Goal: Communication & Community: Participate in discussion

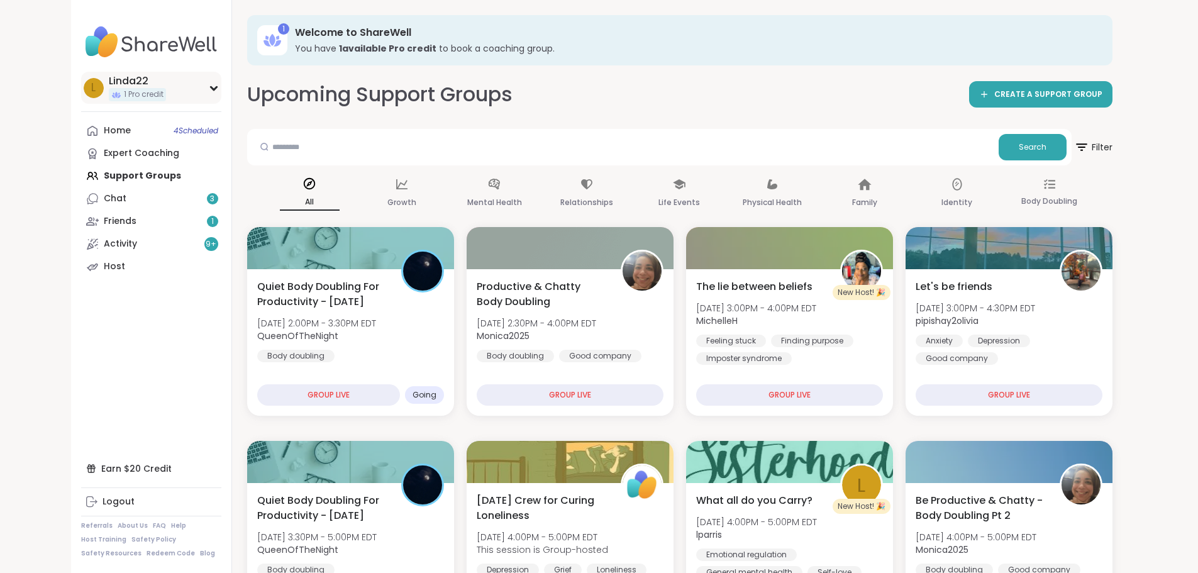
click at [124, 89] on div "L Linda22 1 Pro credit" at bounding box center [151, 88] width 140 height 32
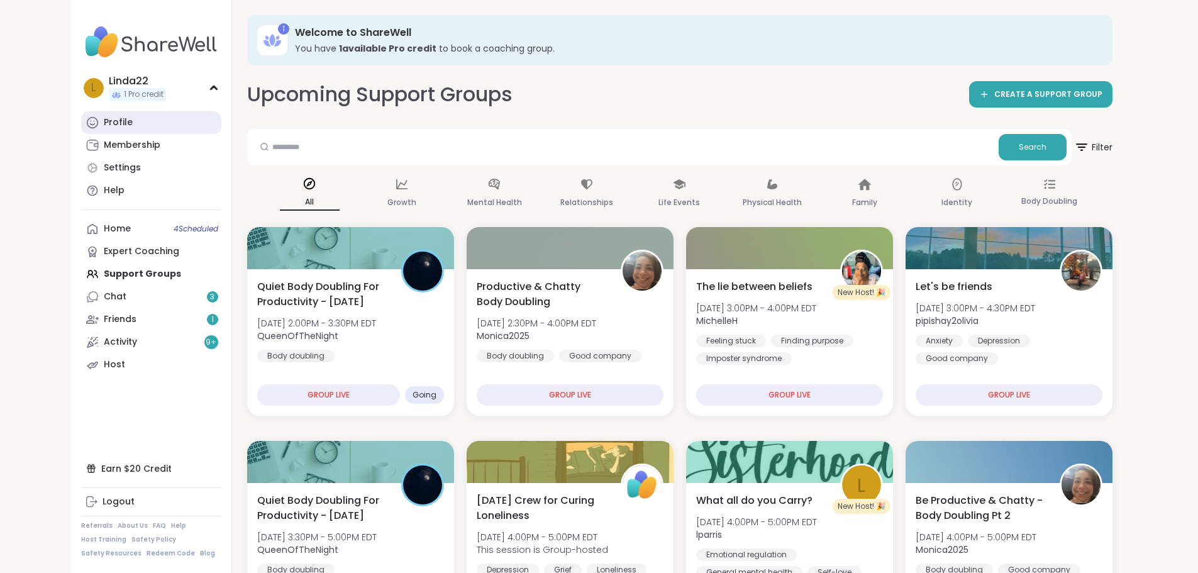
click at [112, 119] on link "Profile" at bounding box center [151, 122] width 140 height 23
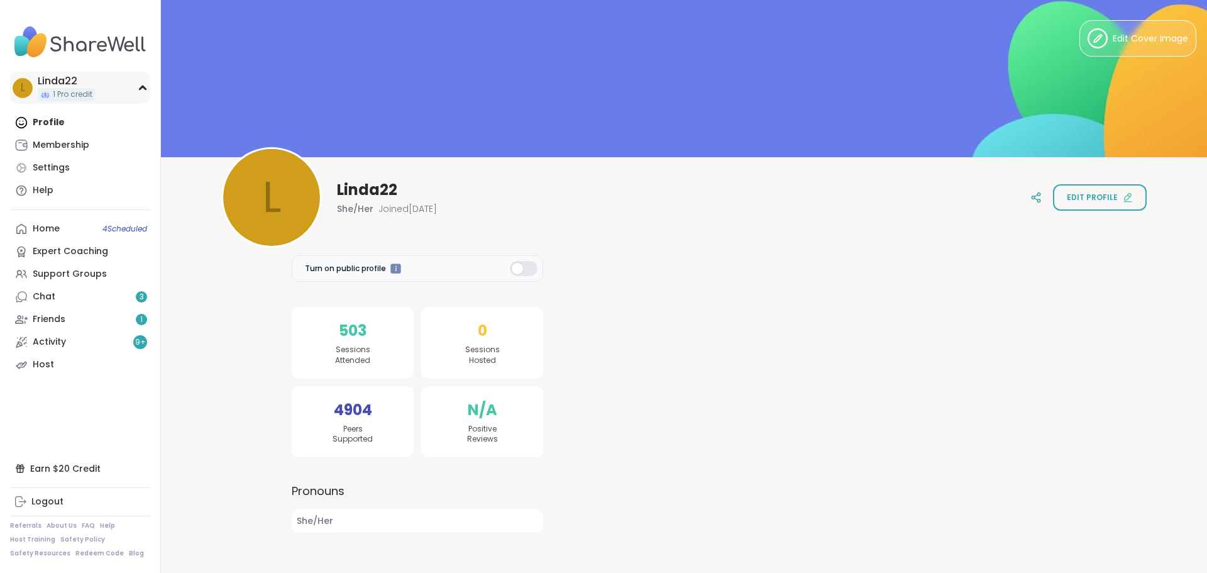
click at [111, 96] on div "L Linda22 1 Pro credit" at bounding box center [80, 88] width 140 height 32
click at [82, 272] on div "Support Groups" at bounding box center [70, 274] width 74 height 13
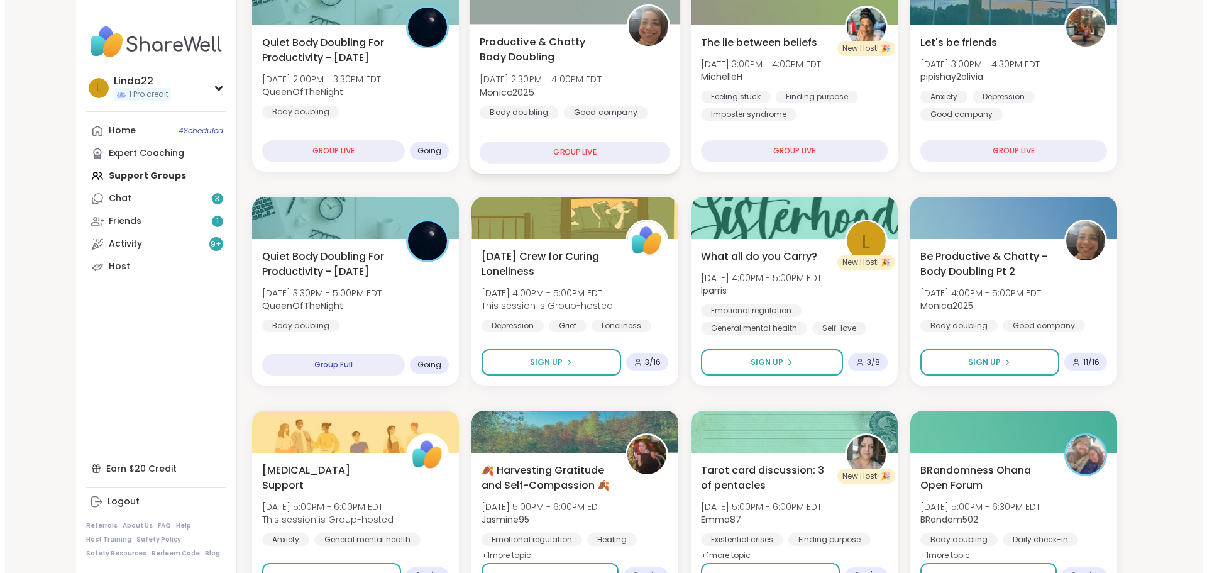
scroll to position [251, 0]
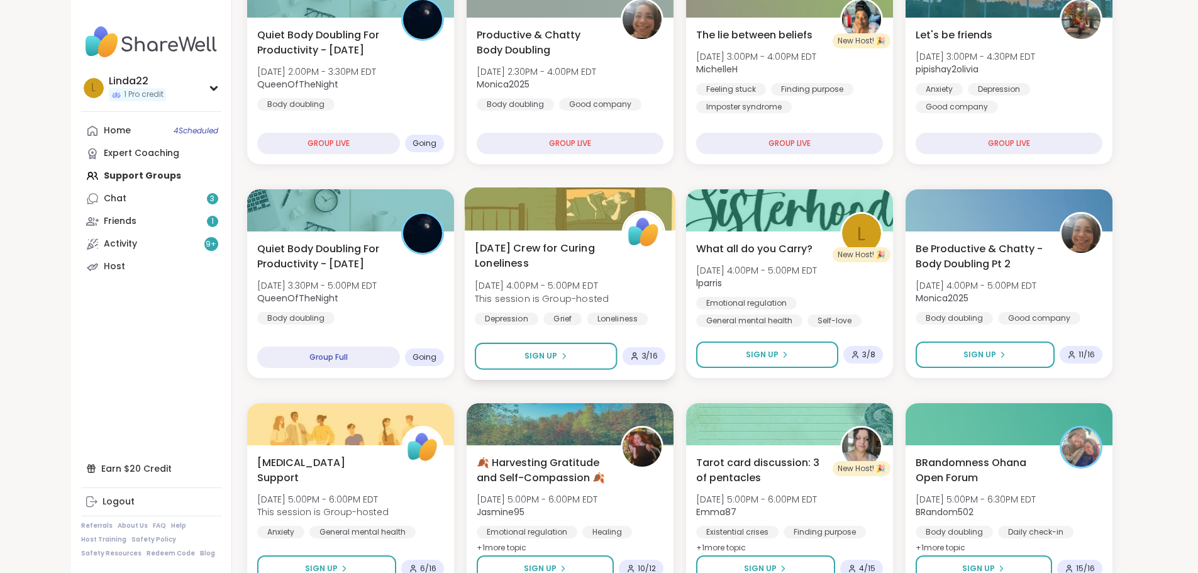
click at [507, 221] on div at bounding box center [569, 208] width 211 height 43
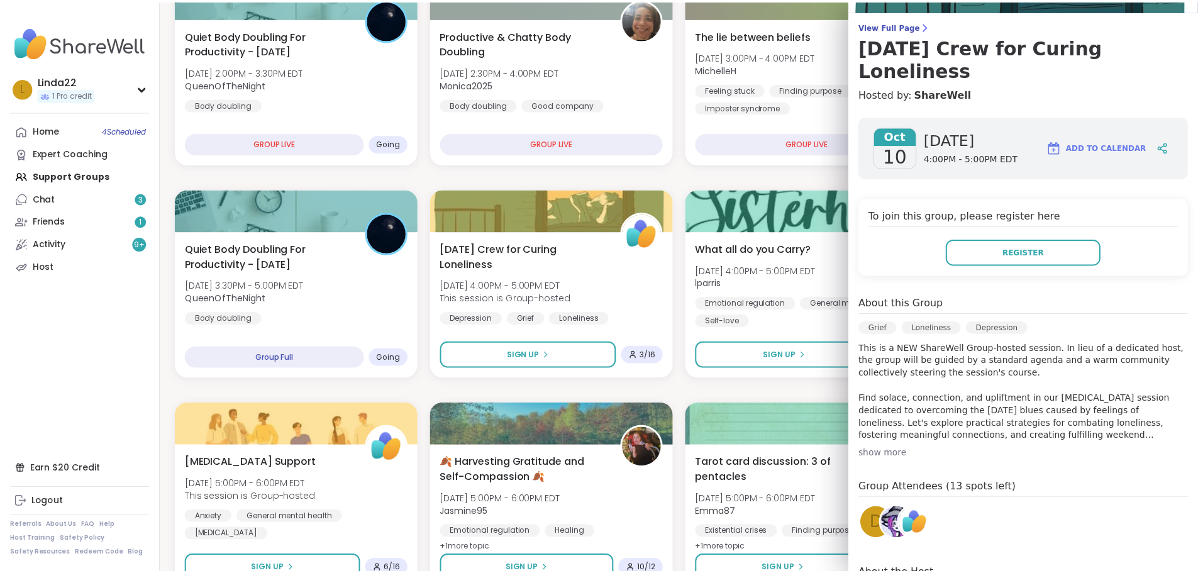
scroll to position [177, 0]
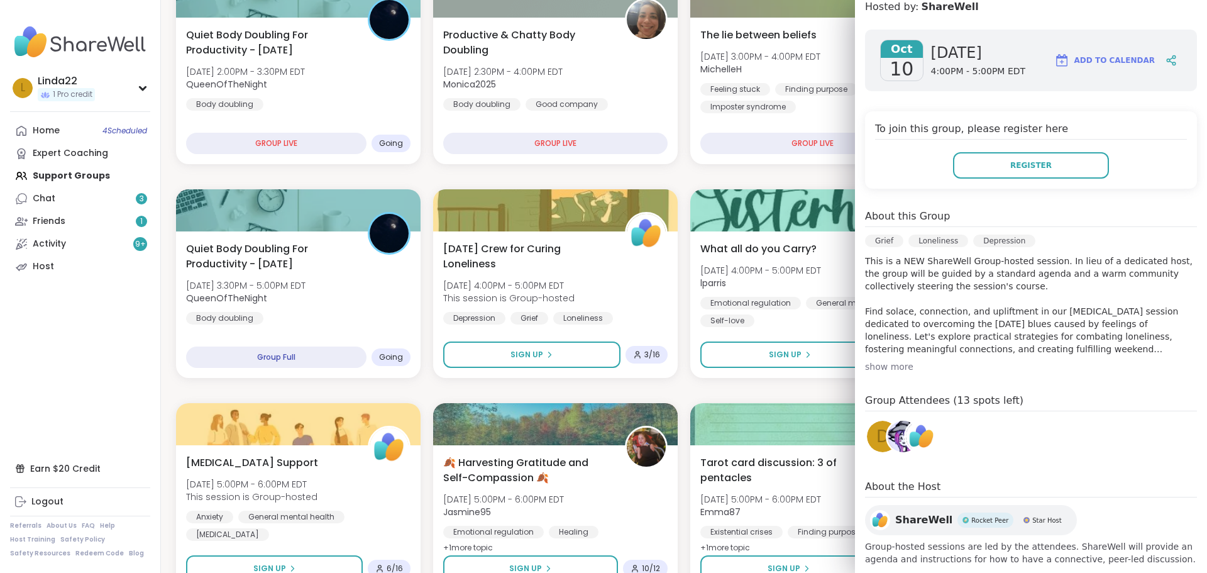
click at [867, 421] on div "d" at bounding box center [882, 436] width 31 height 31
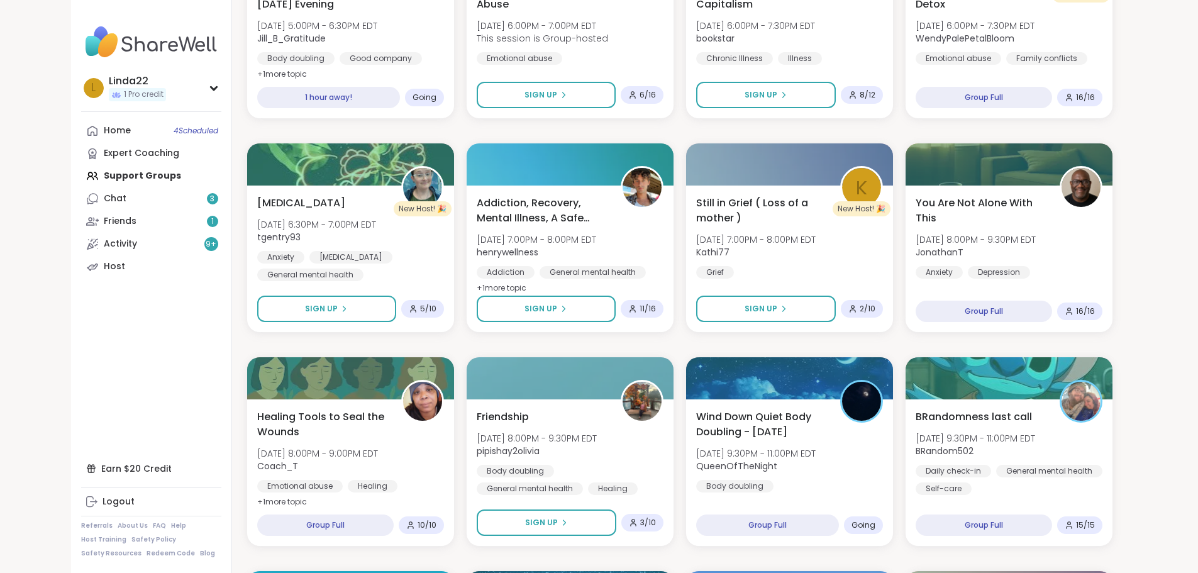
scroll to position [943, 0]
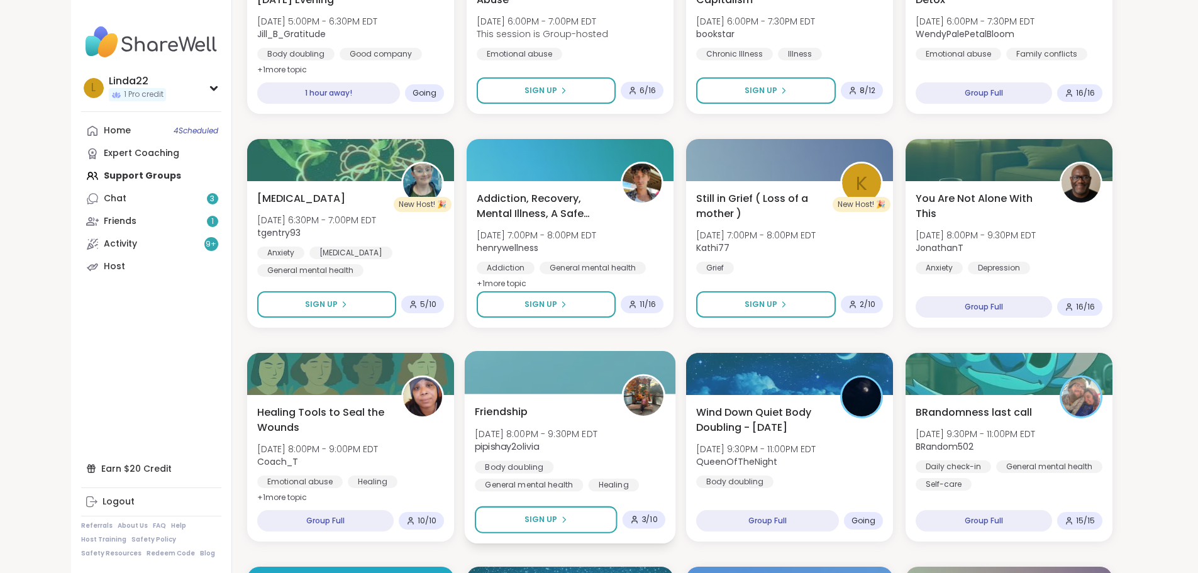
click at [521, 361] on div at bounding box center [569, 372] width 211 height 43
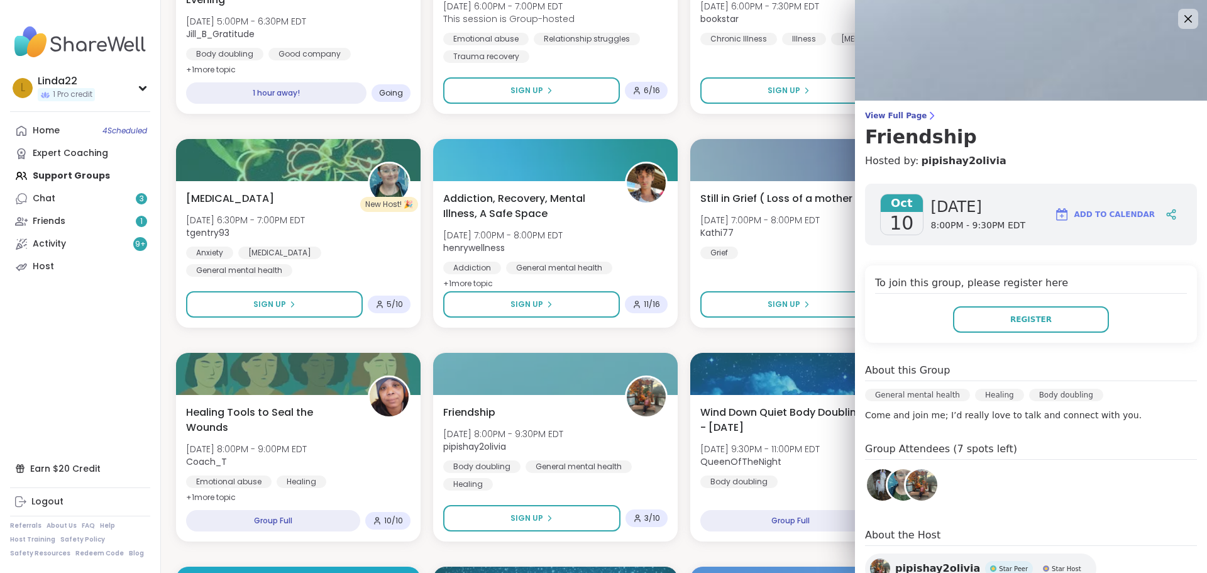
click at [704, 339] on div "Quiet Body Doubling For Productivity - Friday Fri, Oct 10 | 2:00PM - 3:30PM EDT…" at bounding box center [684, 233] width 1016 height 1898
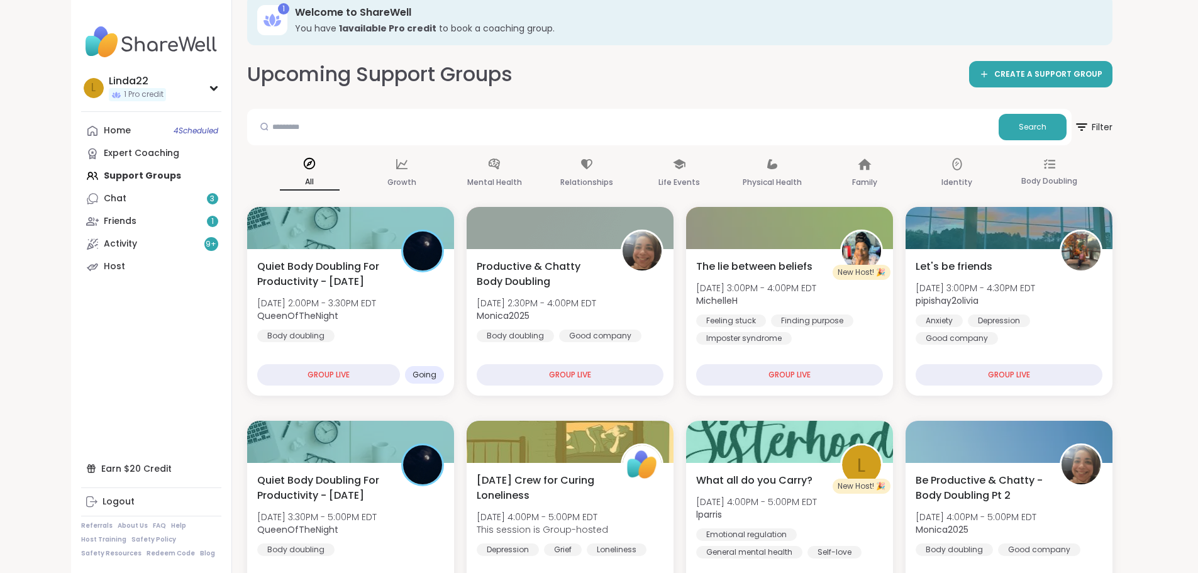
scroll to position [0, 0]
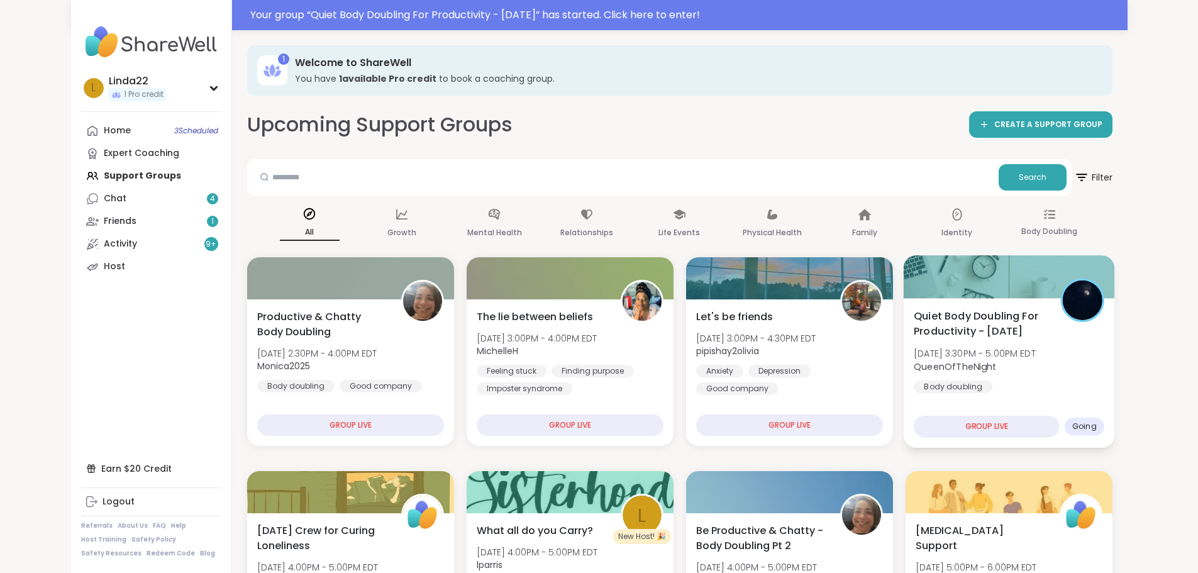
click at [984, 285] on div at bounding box center [1008, 276] width 211 height 43
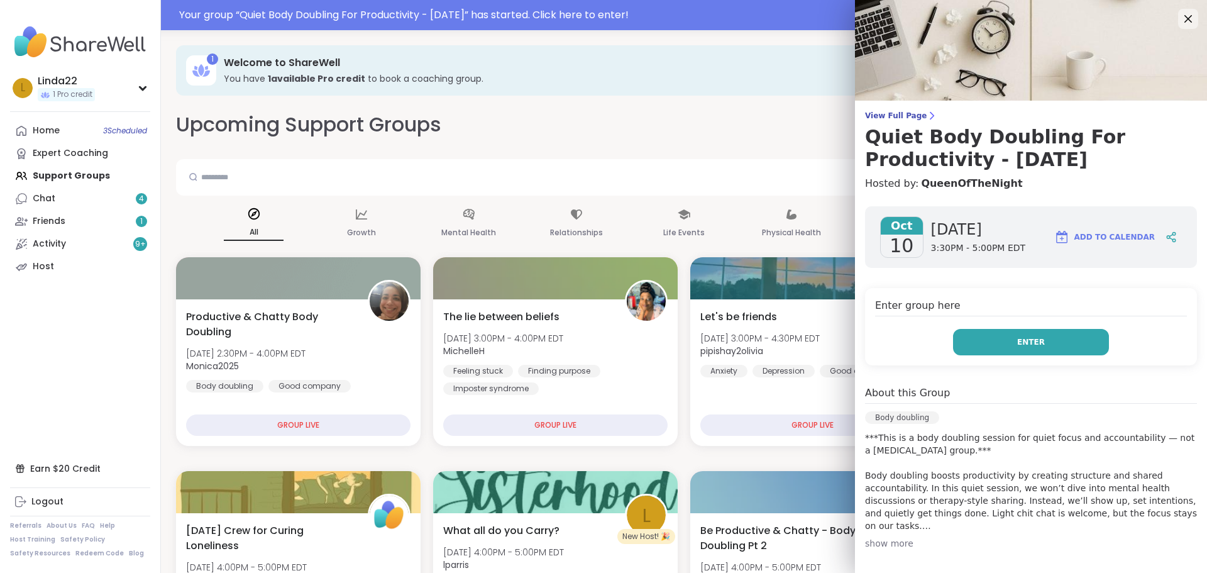
click at [956, 342] on button "Enter" at bounding box center [1031, 342] width 156 height 26
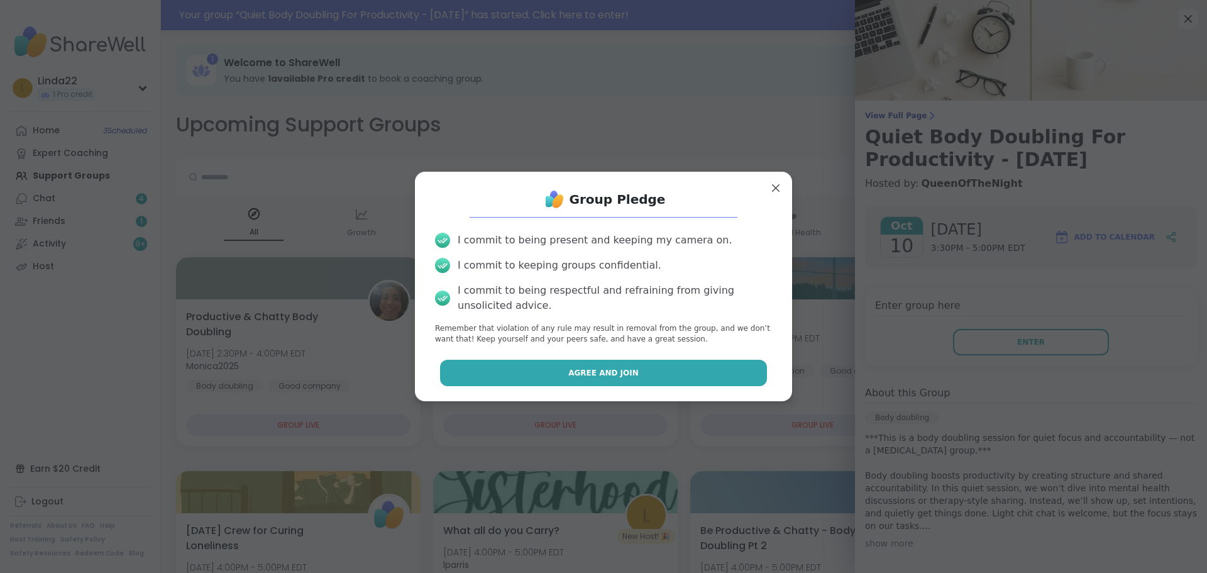
click at [729, 373] on button "Agree and Join" at bounding box center [604, 373] width 328 height 26
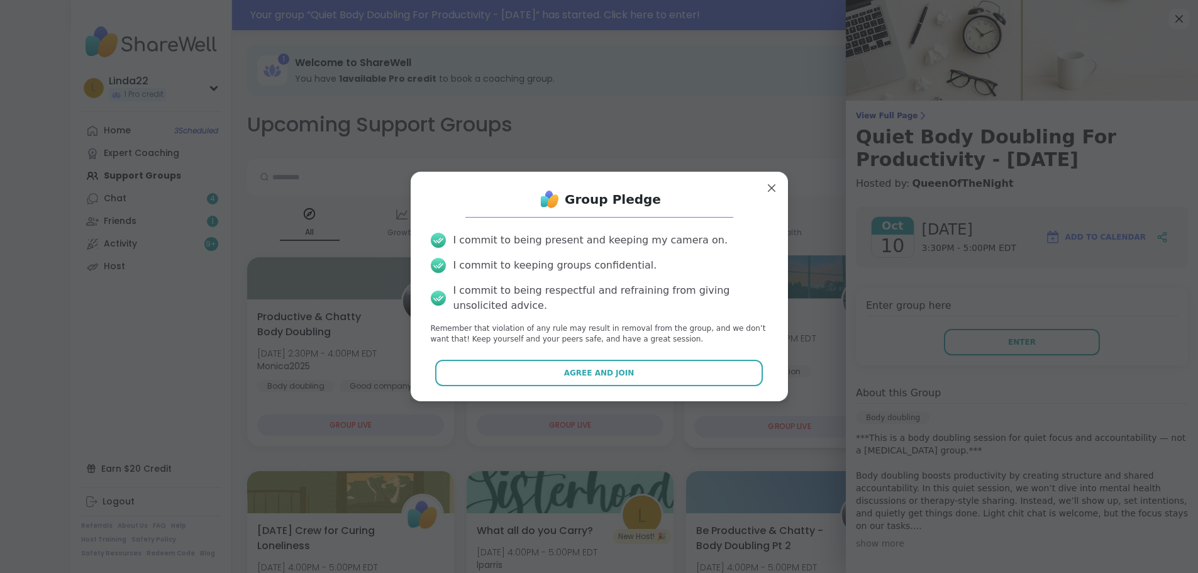
click at [729, 374] on div "Anxiety" at bounding box center [718, 371] width 48 height 13
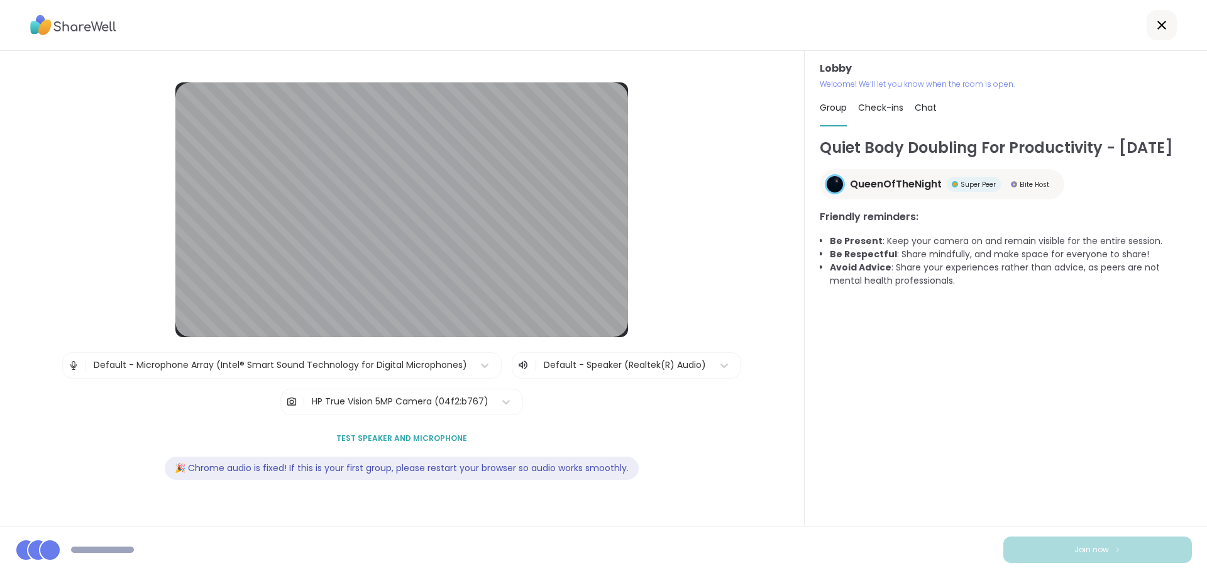
click at [685, 395] on div "| Default - Microphone Array (Intel® Smart Sound Technology for Digital Microph…" at bounding box center [401, 383] width 679 height 63
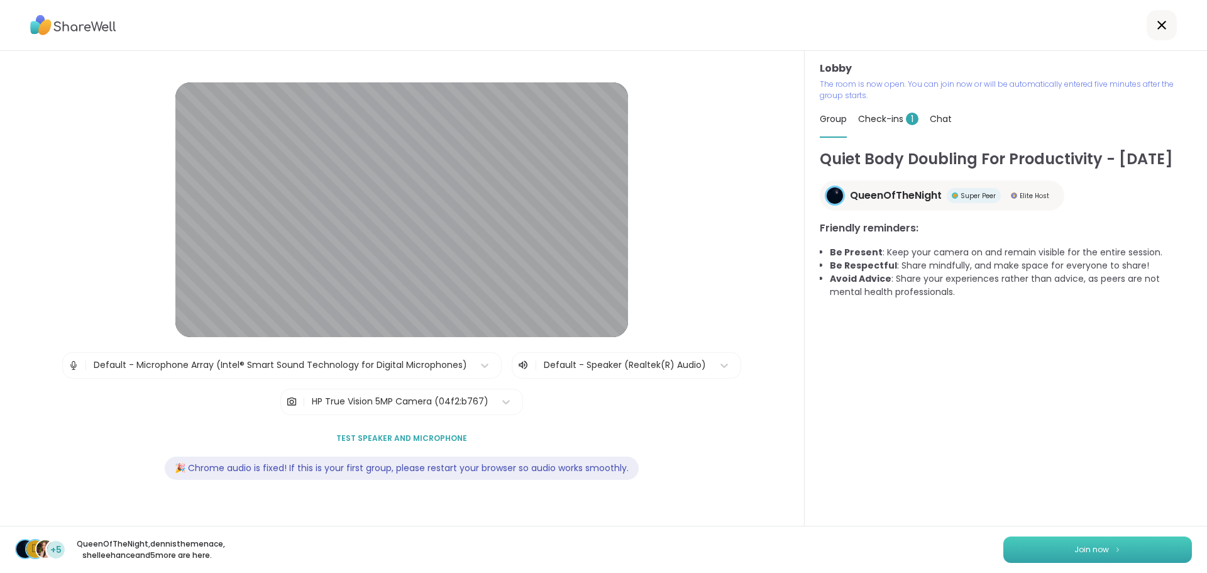
click at [1050, 540] on button "Join now" at bounding box center [1097, 549] width 189 height 26
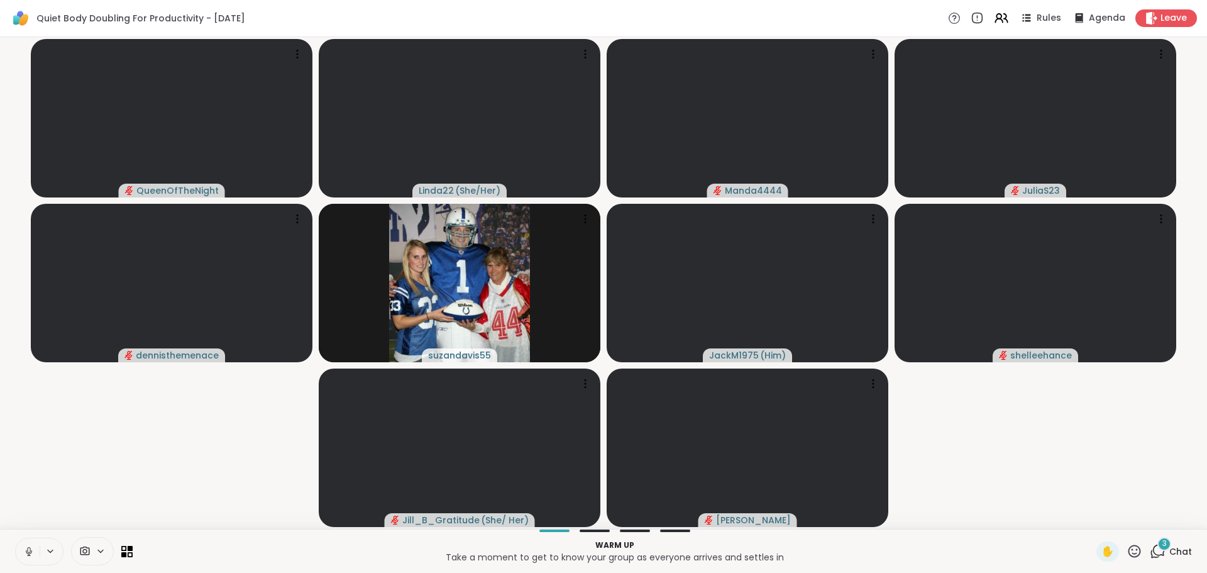
click at [24, 549] on icon at bounding box center [28, 551] width 11 height 11
click at [1162, 546] on span "3" at bounding box center [1164, 543] width 4 height 11
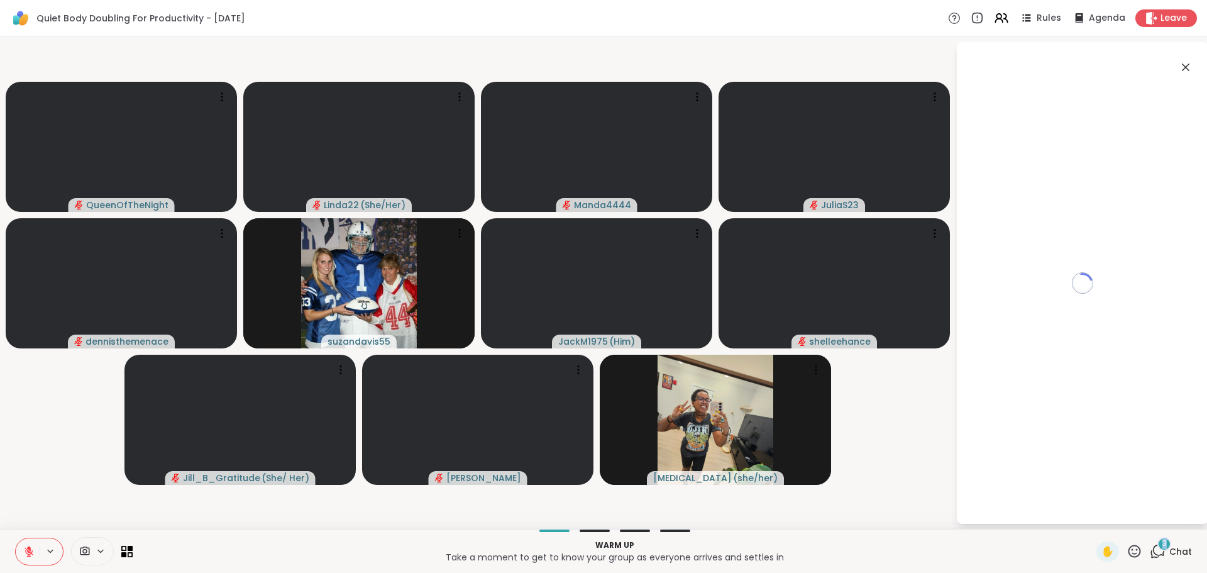
click at [1162, 546] on span "3" at bounding box center [1164, 543] width 4 height 11
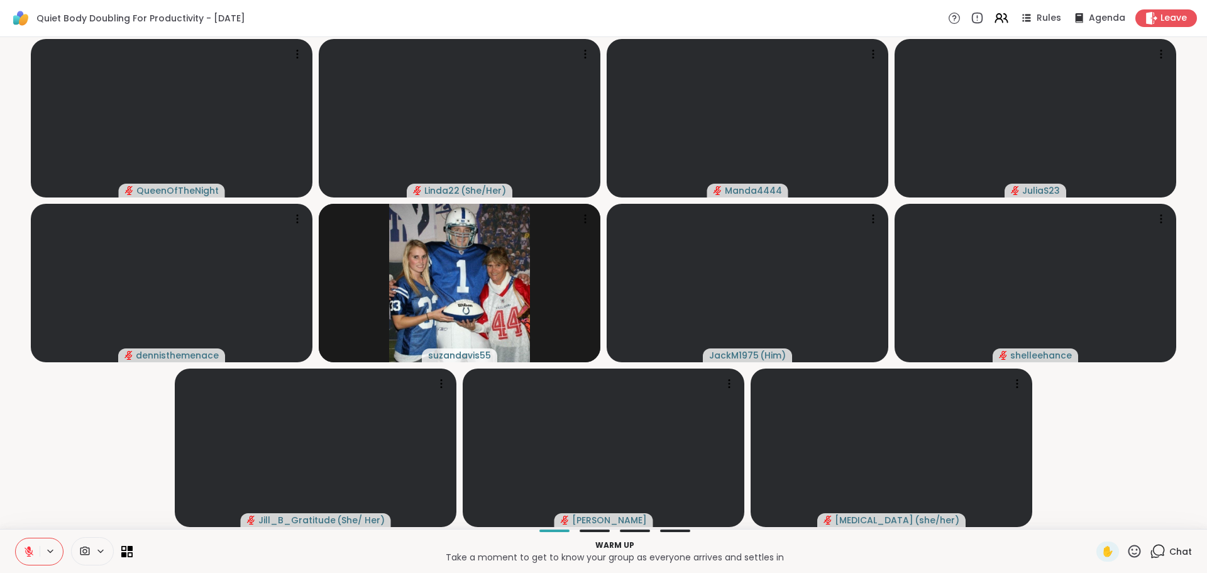
click at [1155, 548] on icon at bounding box center [1159, 549] width 12 height 11
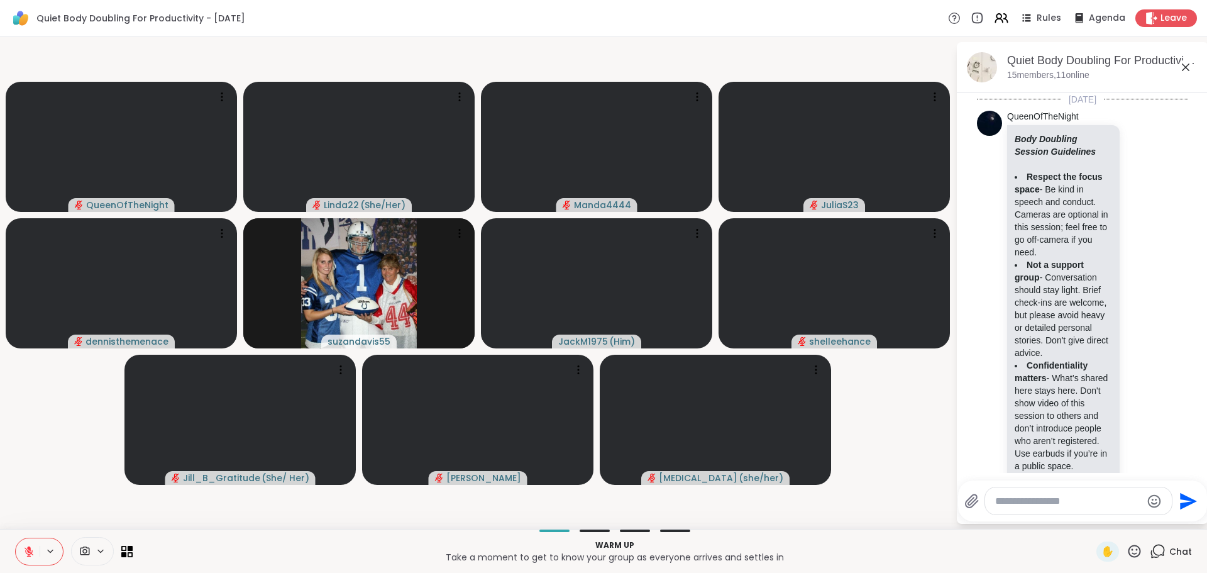
scroll to position [1154, 0]
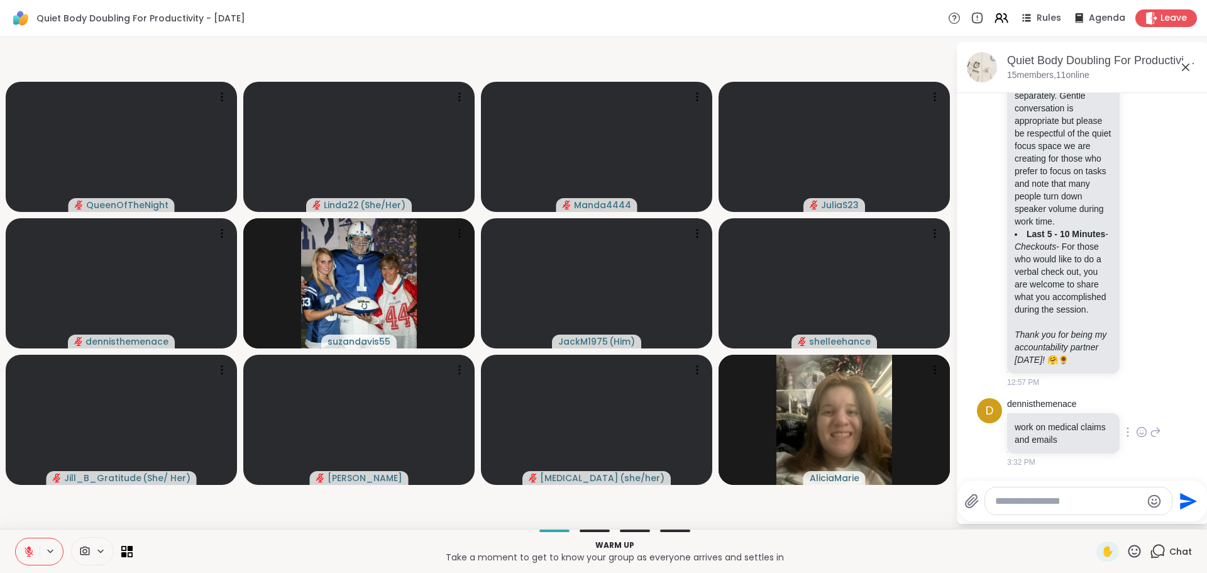
click at [1136, 426] on icon at bounding box center [1141, 432] width 11 height 13
click at [1136, 412] on div "Select Reaction: Heart" at bounding box center [1141, 411] width 11 height 11
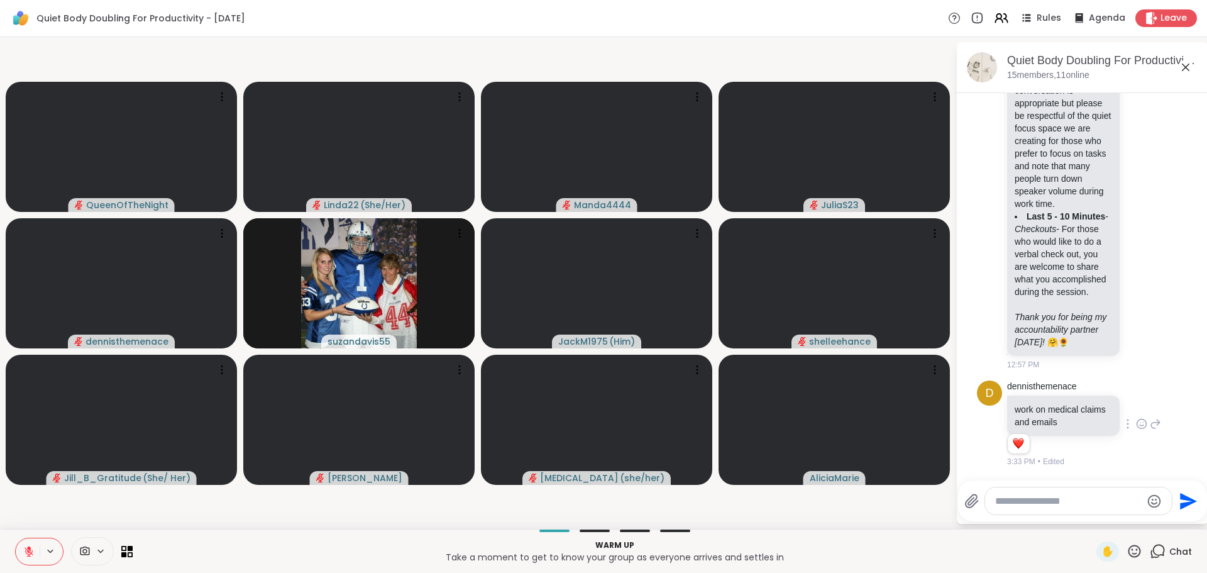
scroll to position [1172, 0]
click at [1049, 499] on textarea "Type your message" at bounding box center [1068, 501] width 146 height 13
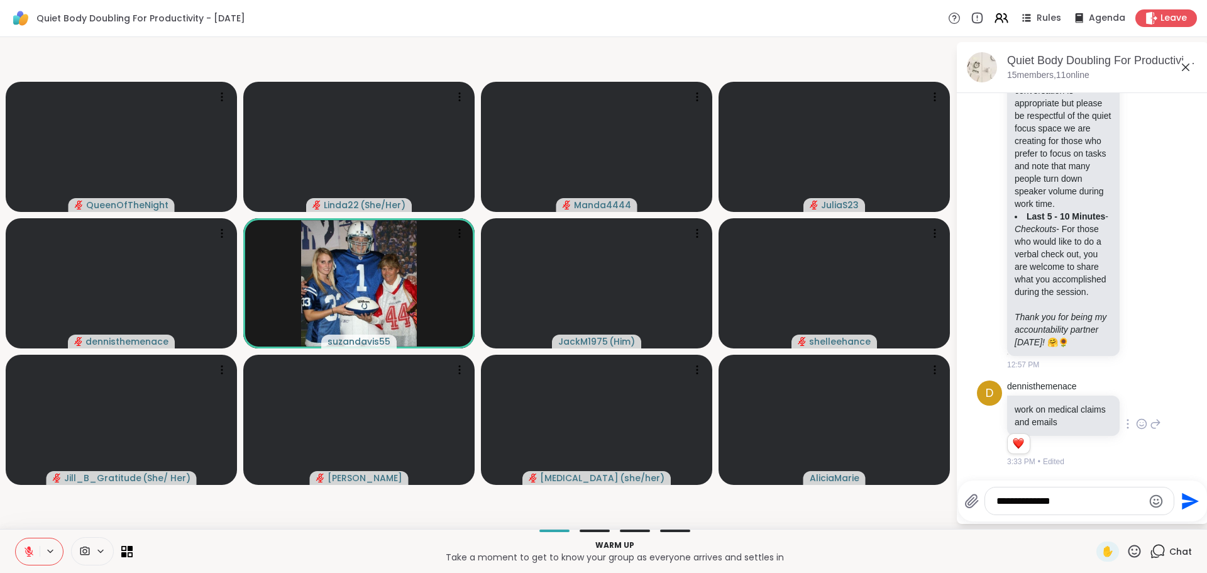
type textarea "**********"
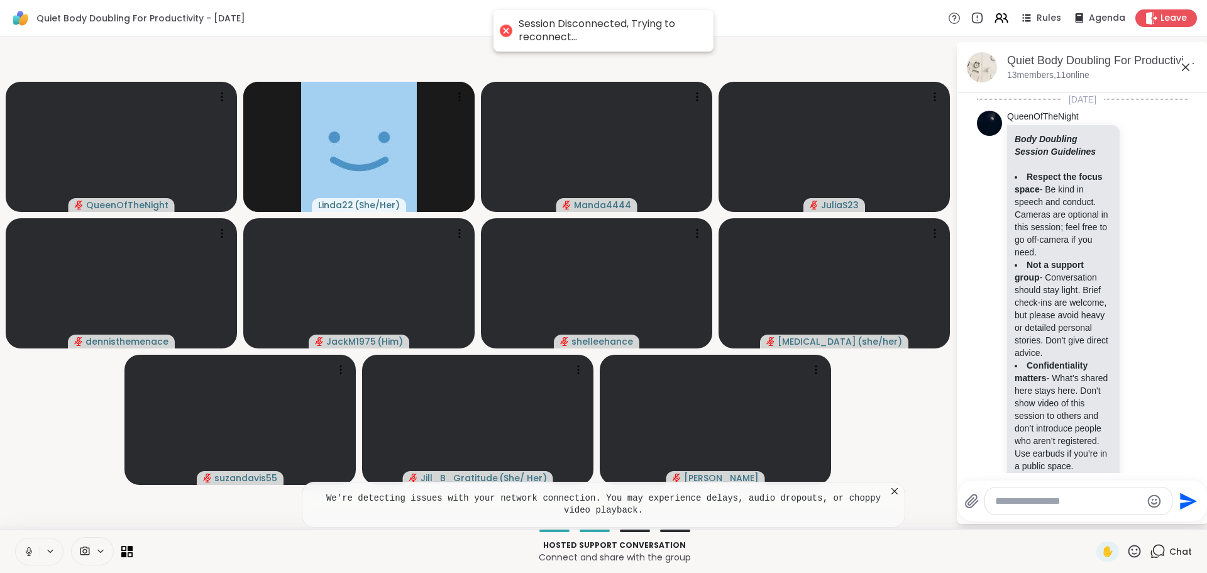
scroll to position [1992, 0]
